Goal: Find specific page/section: Find specific page/section

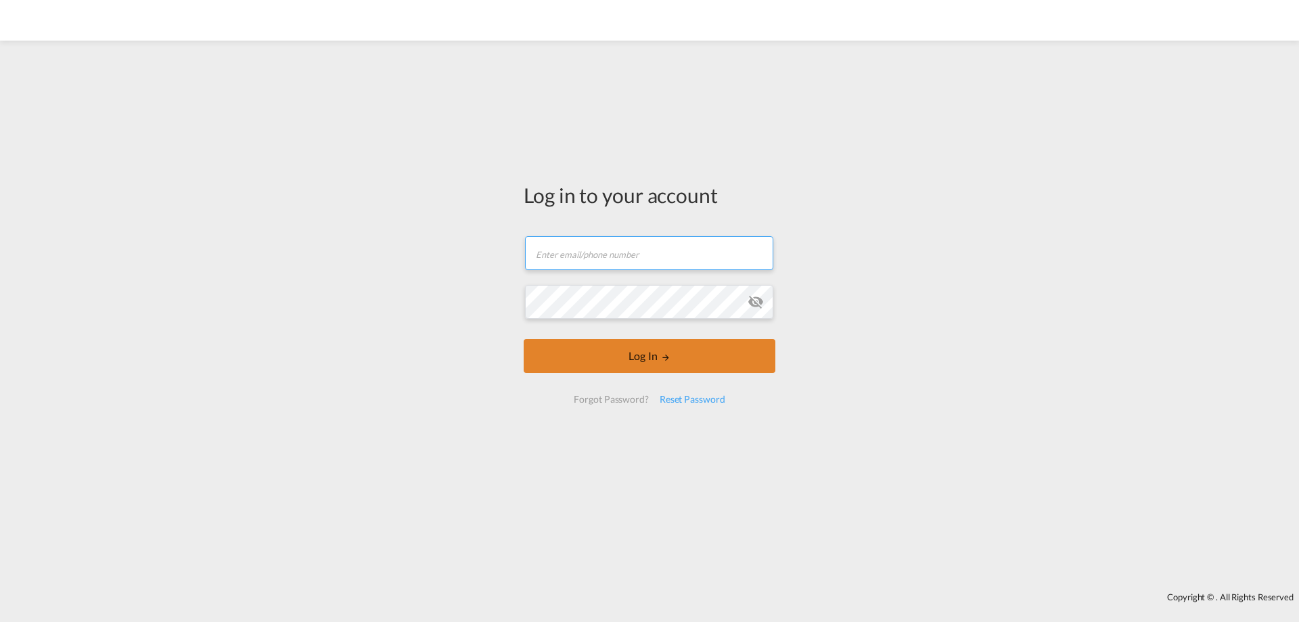
type input "[PERSON_NAME][EMAIL_ADDRESS][DOMAIN_NAME]"
click at [731, 369] on form "f.schmid@karlgross.de Email field is required Password field is required Log In…" at bounding box center [650, 320] width 252 height 194
type input "[PERSON_NAME][EMAIL_ADDRESS][DOMAIN_NAME]"
